Goal: Information Seeking & Learning: Check status

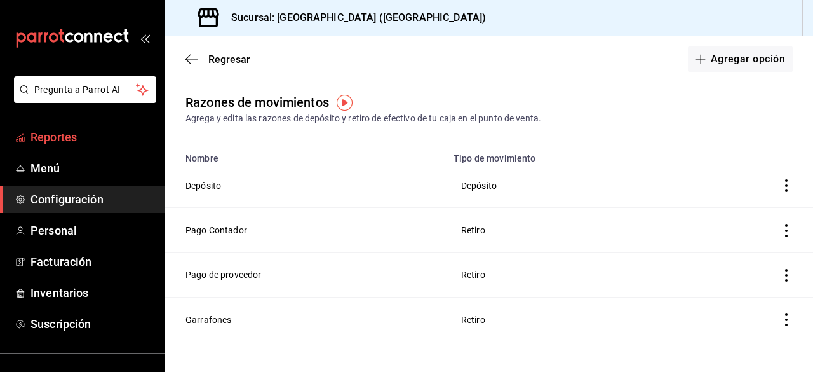
click at [43, 137] on span "Reportes" at bounding box center [93, 136] width 124 height 17
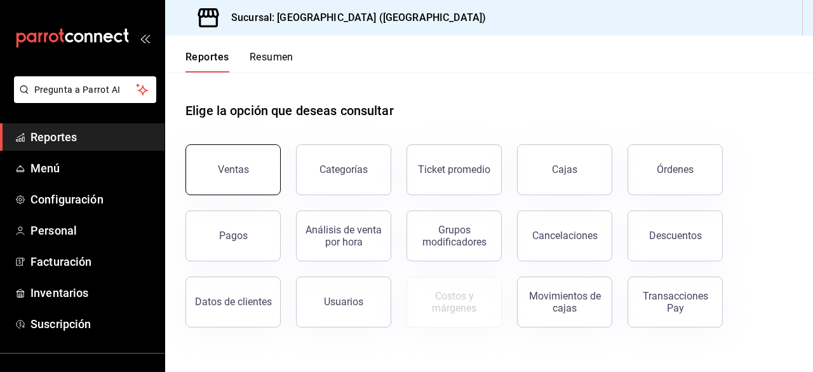
click at [207, 166] on button "Ventas" at bounding box center [233, 169] width 95 height 51
